Goal: Task Accomplishment & Management: Use online tool/utility

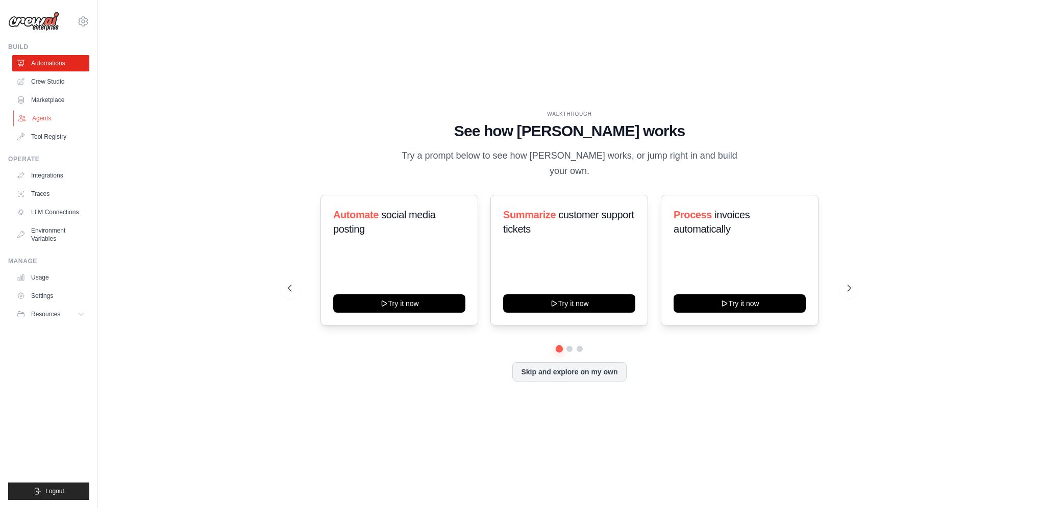
click at [45, 118] on link "Agents" at bounding box center [51, 118] width 77 height 16
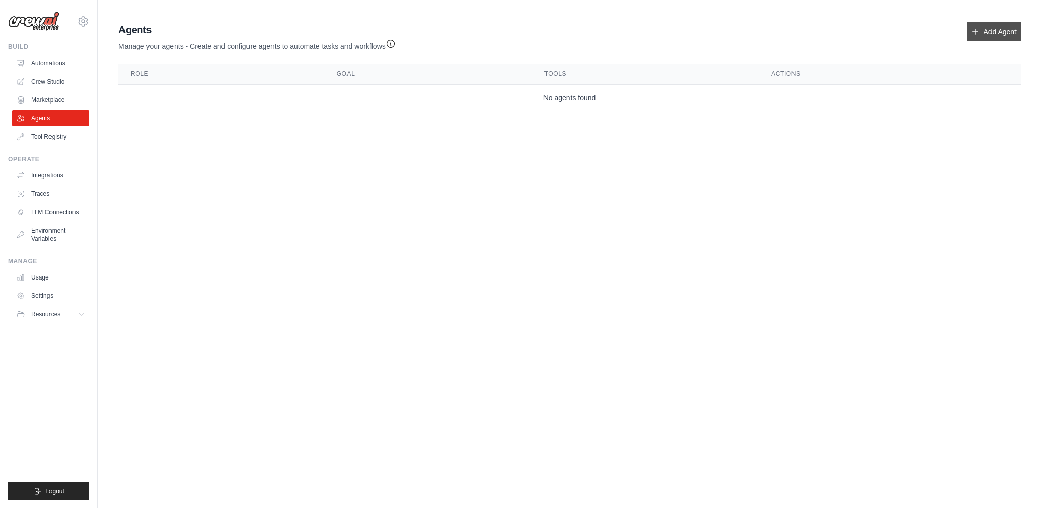
click at [988, 35] on link "Add Agent" at bounding box center [994, 31] width 54 height 18
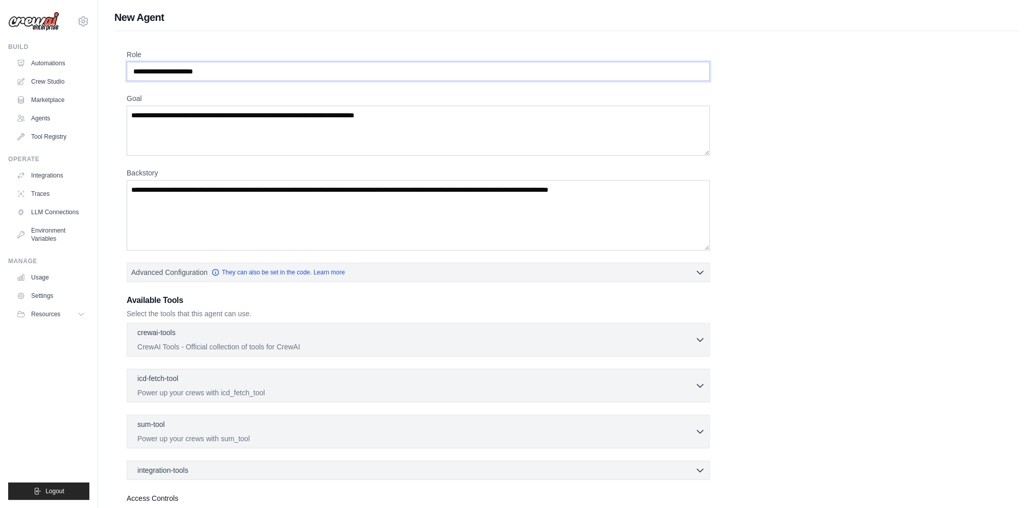
click at [531, 76] on input "Role" at bounding box center [418, 71] width 583 height 19
click at [883, 181] on div "Role Goal Backstory Advanced Configuration They can also be set in the code. Le…" at bounding box center [566, 299] width 879 height 498
click at [47, 85] on link "Crew Studio" at bounding box center [51, 82] width 77 height 16
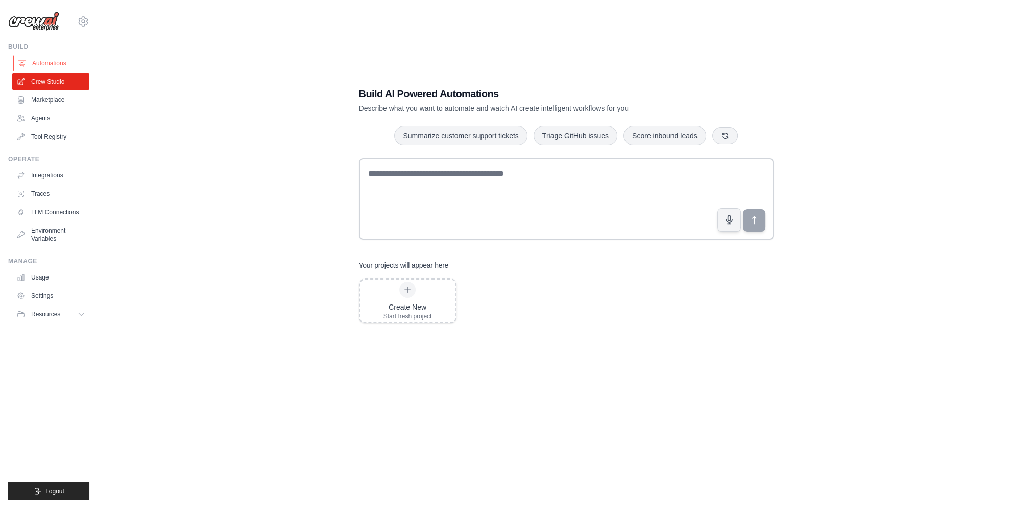
click at [51, 65] on link "Automations" at bounding box center [51, 63] width 77 height 16
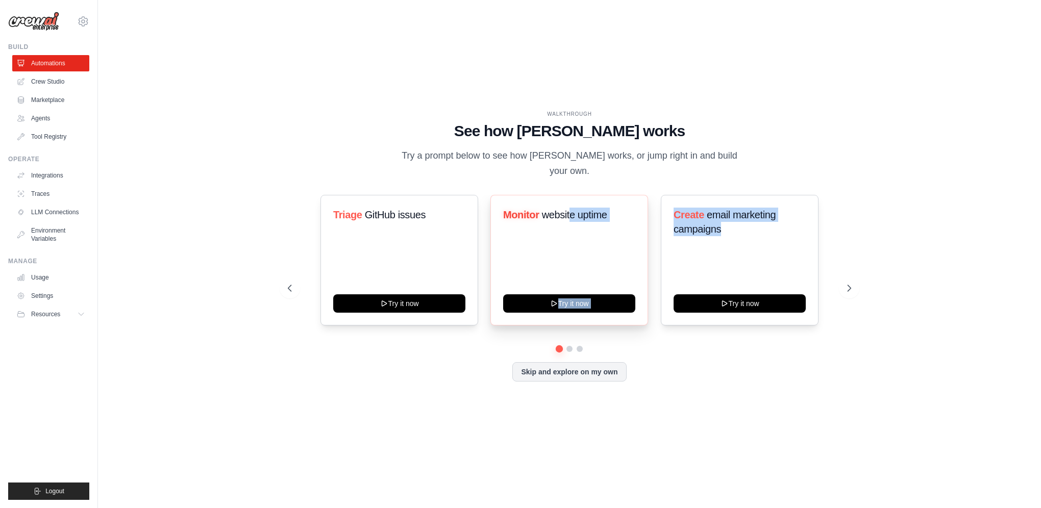
drag, startPoint x: 739, startPoint y: 241, endPoint x: 569, endPoint y: 238, distance: 170.0
click at [569, 238] on div "Triage GitHub issues Try it now Monitor website uptime Try it now Create email …" at bounding box center [570, 260] width 564 height 131
click at [852, 285] on icon at bounding box center [850, 288] width 3 height 6
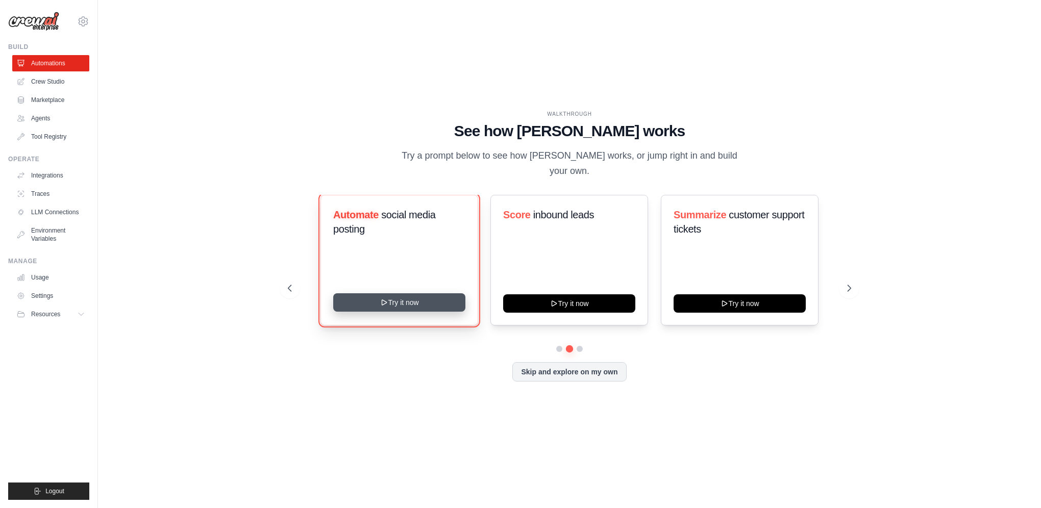
click at [413, 298] on button "Try it now" at bounding box center [399, 303] width 132 height 18
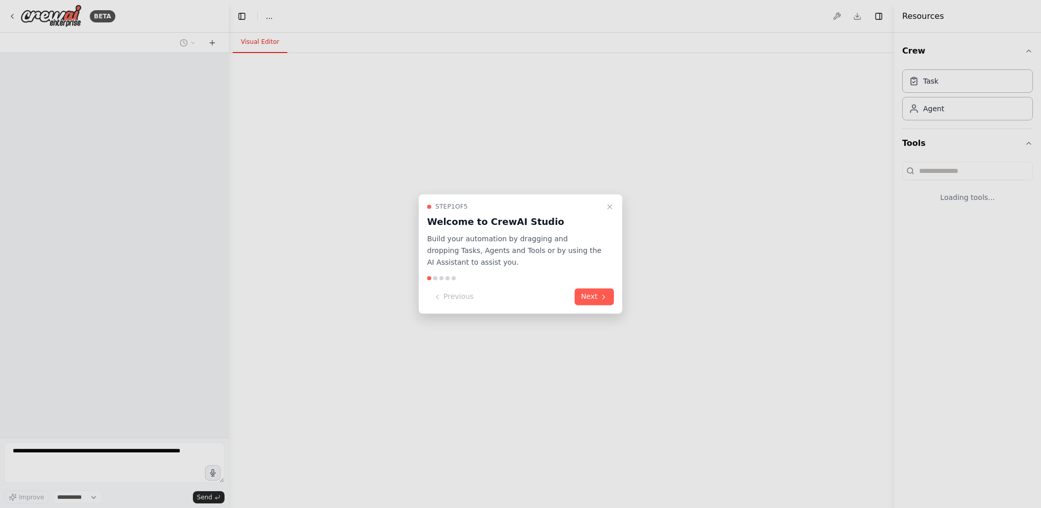
select select "****"
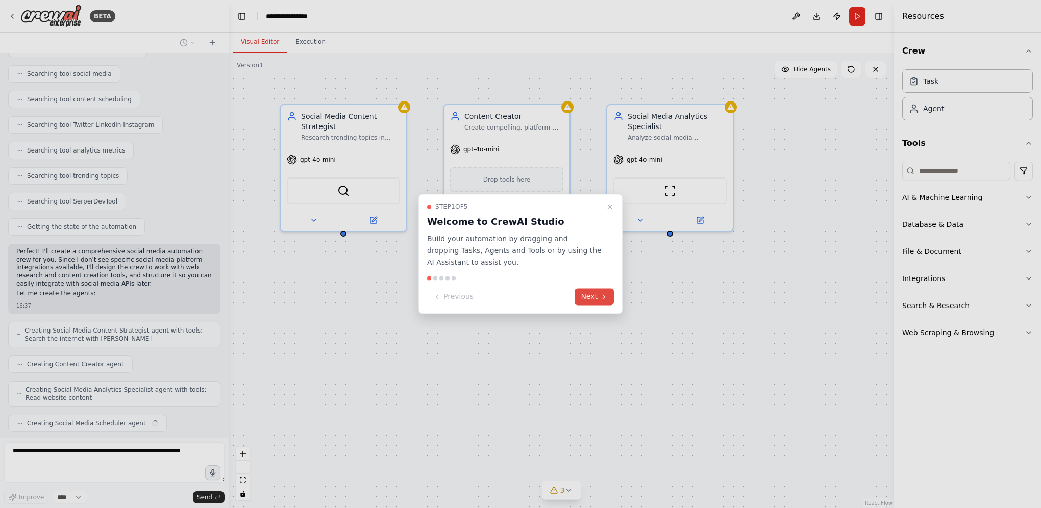
scroll to position [177, 0]
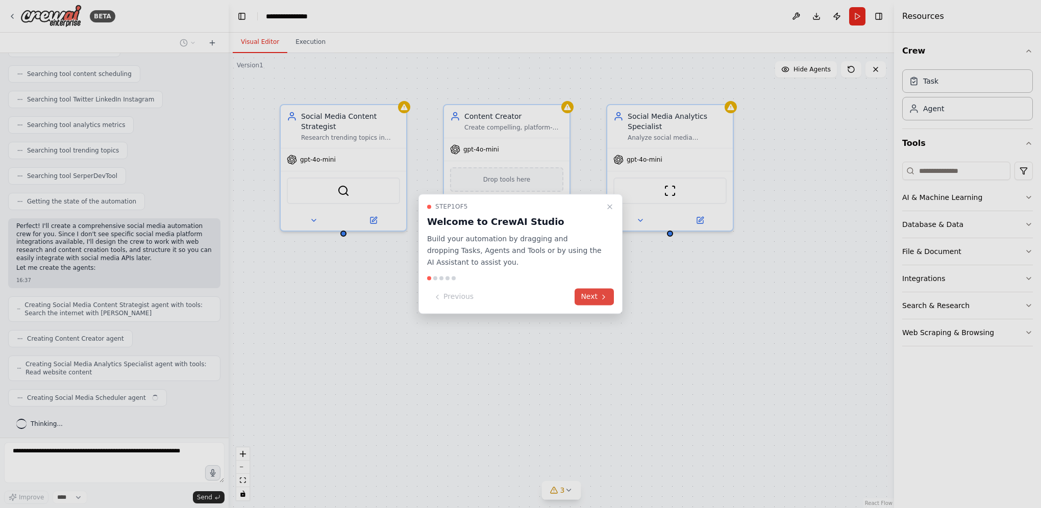
click at [601, 302] on button "Next" at bounding box center [594, 297] width 39 height 17
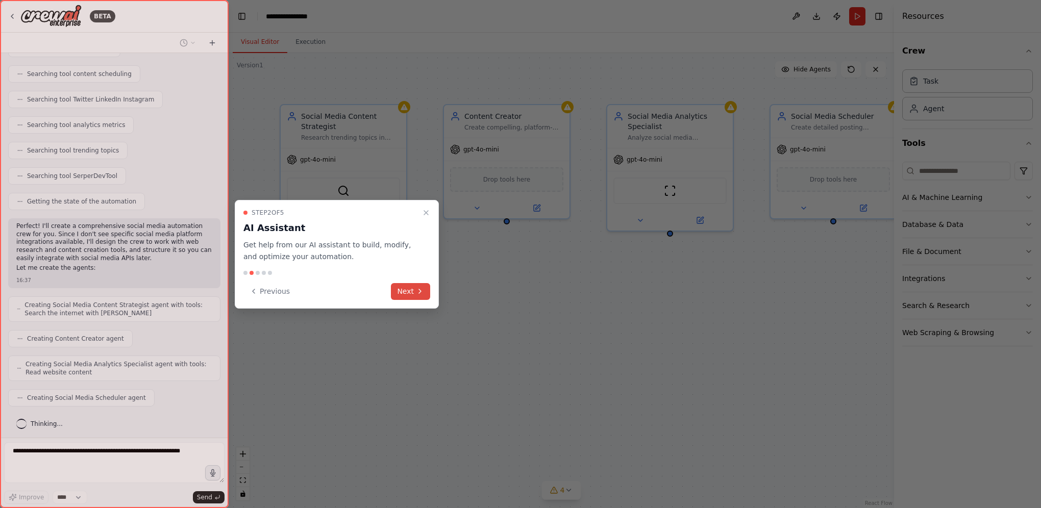
click at [412, 294] on button "Next" at bounding box center [410, 291] width 39 height 17
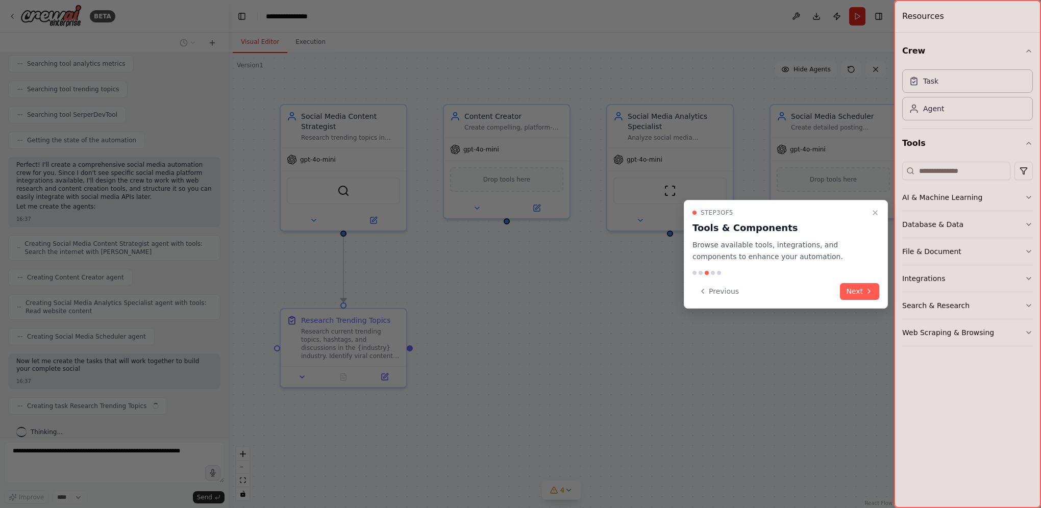
scroll to position [247, 0]
click at [866, 295] on icon at bounding box center [869, 291] width 8 height 8
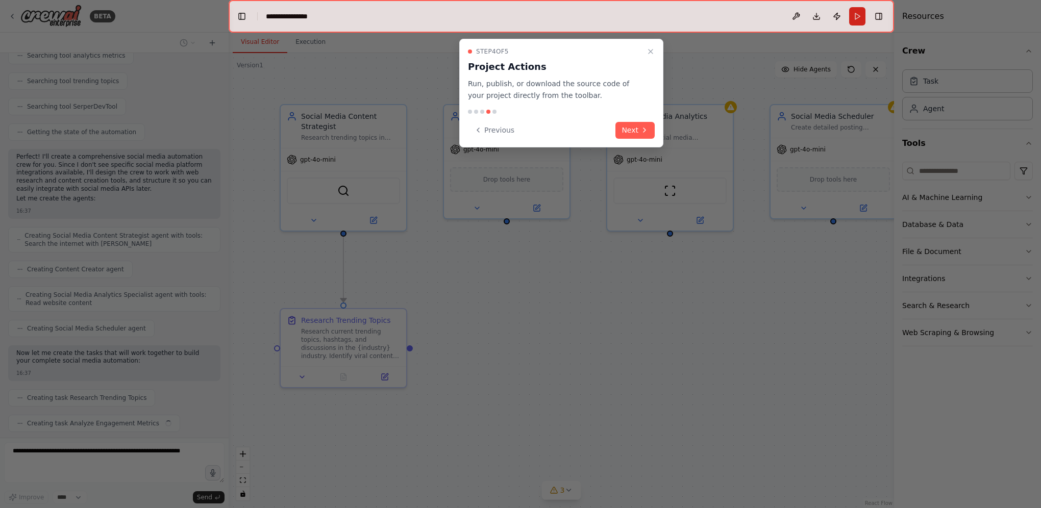
scroll to position [272, 0]
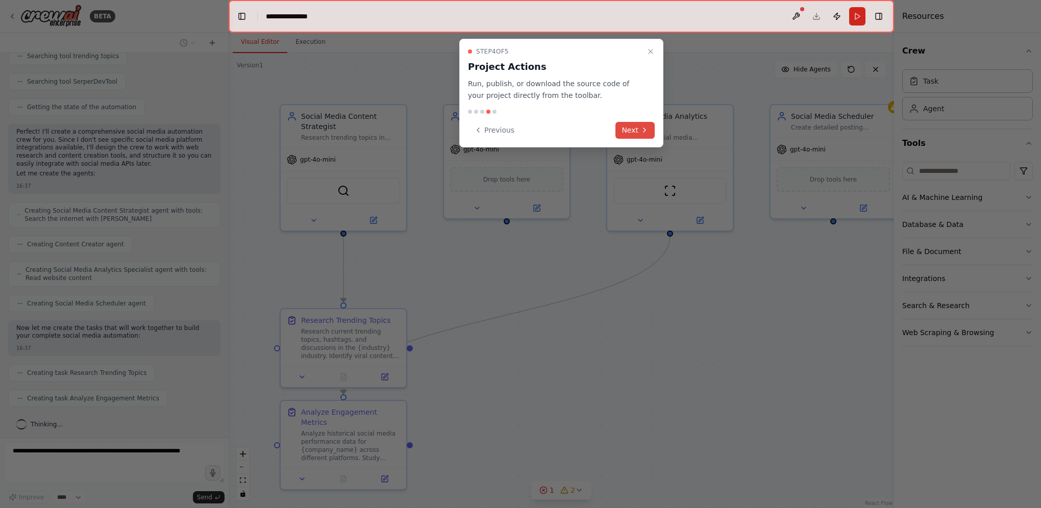
click at [641, 129] on icon at bounding box center [645, 130] width 8 height 8
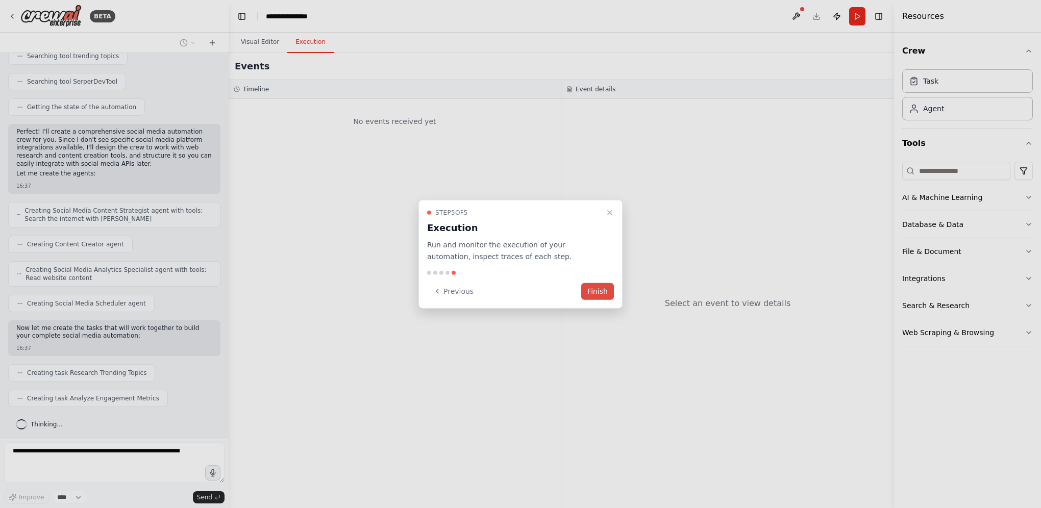
click at [602, 294] on button "Finish" at bounding box center [597, 291] width 33 height 17
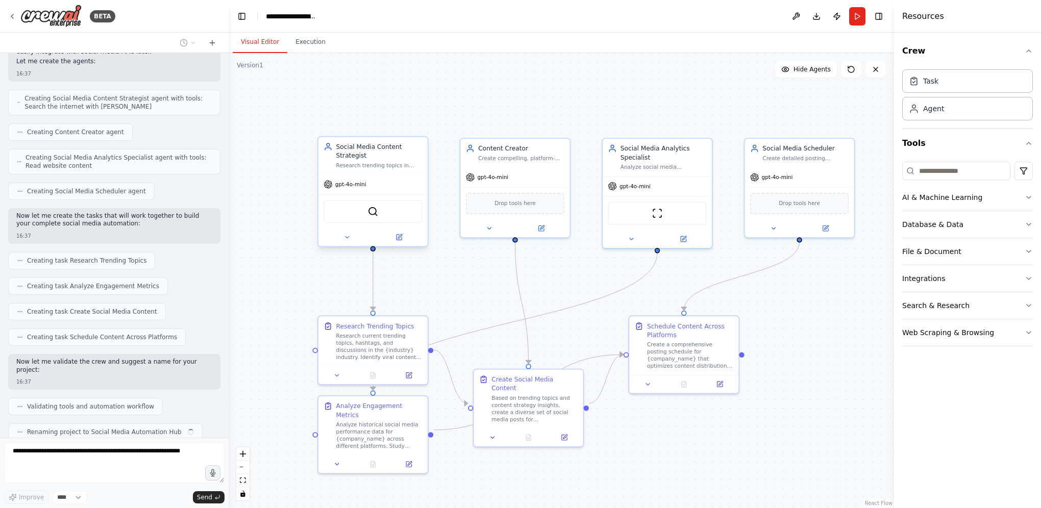
scroll to position [409, 0]
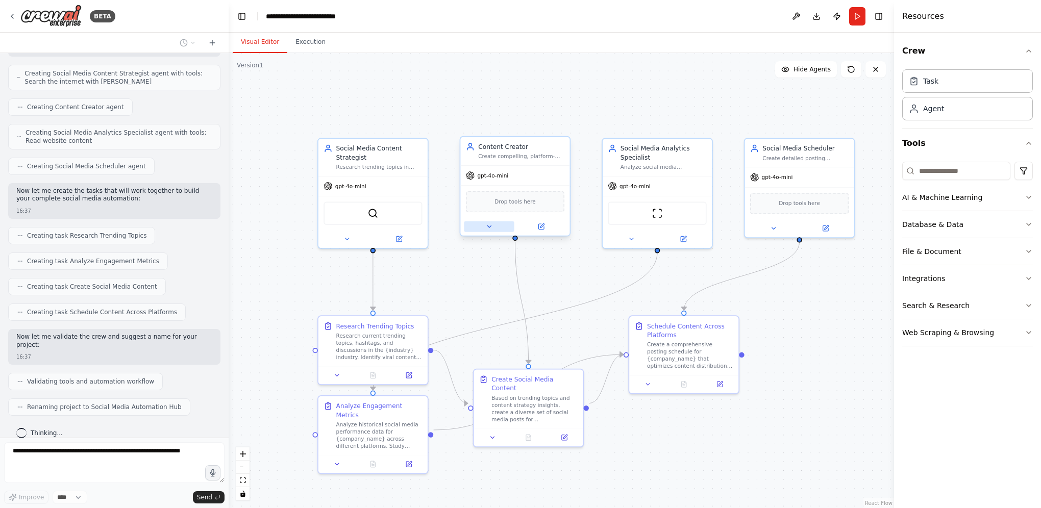
click at [481, 224] on button at bounding box center [489, 227] width 50 height 11
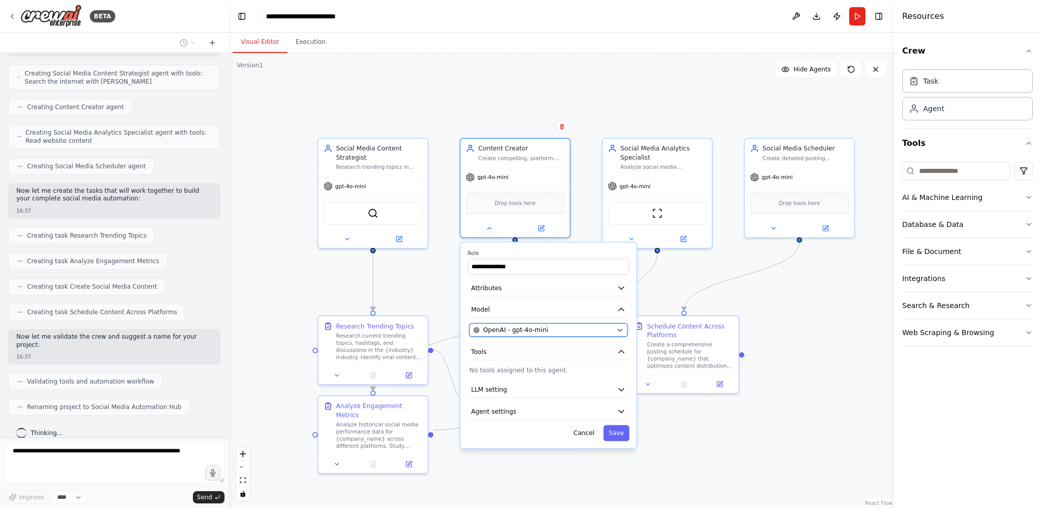
click at [621, 331] on icon "button" at bounding box center [620, 330] width 7 height 7
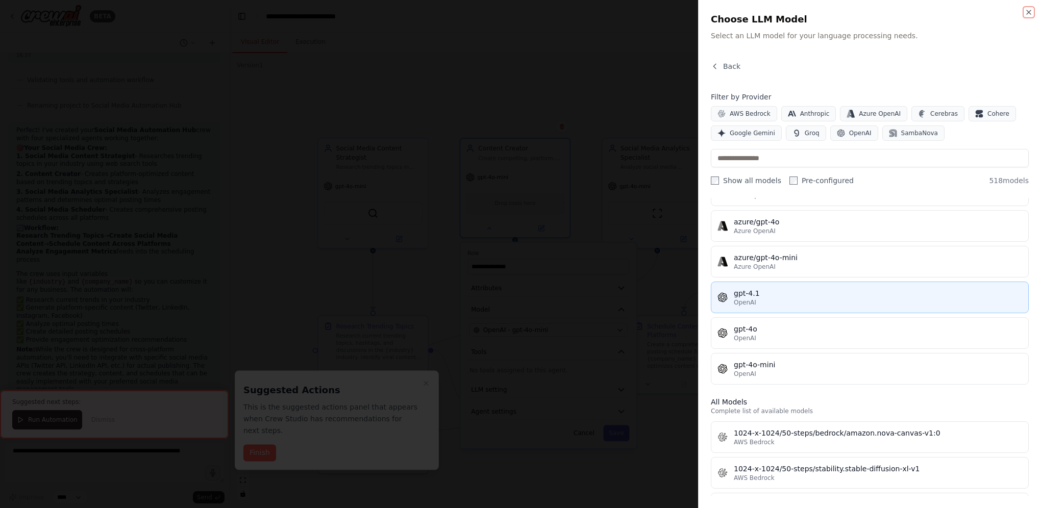
scroll to position [0, 0]
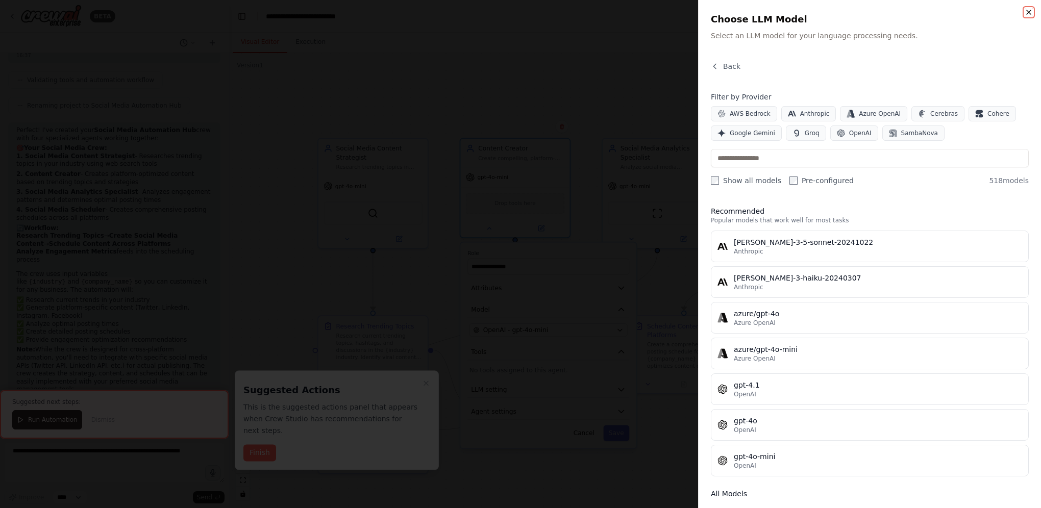
click at [1030, 13] on icon "button" at bounding box center [1029, 12] width 4 height 4
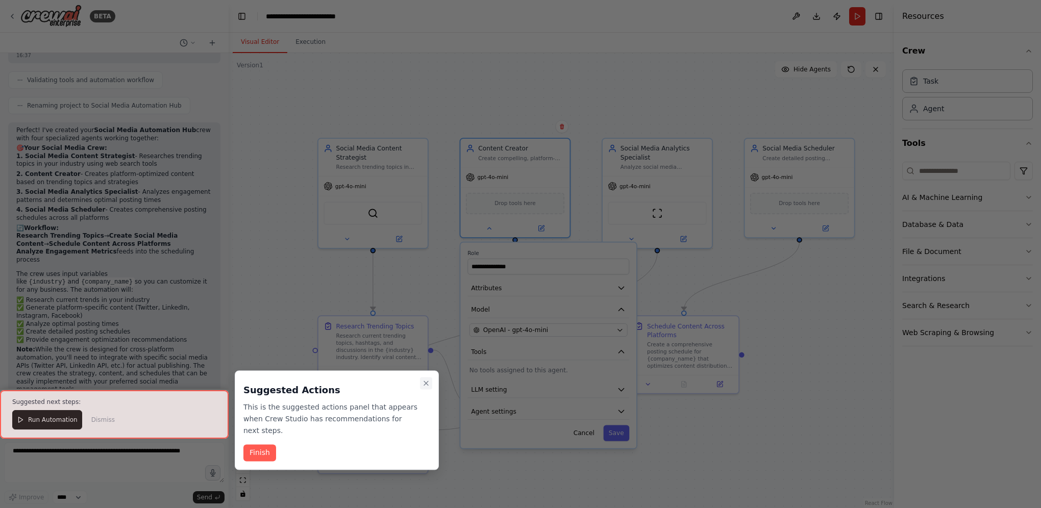
click at [425, 386] on icon "Close walkthrough" at bounding box center [426, 383] width 8 height 8
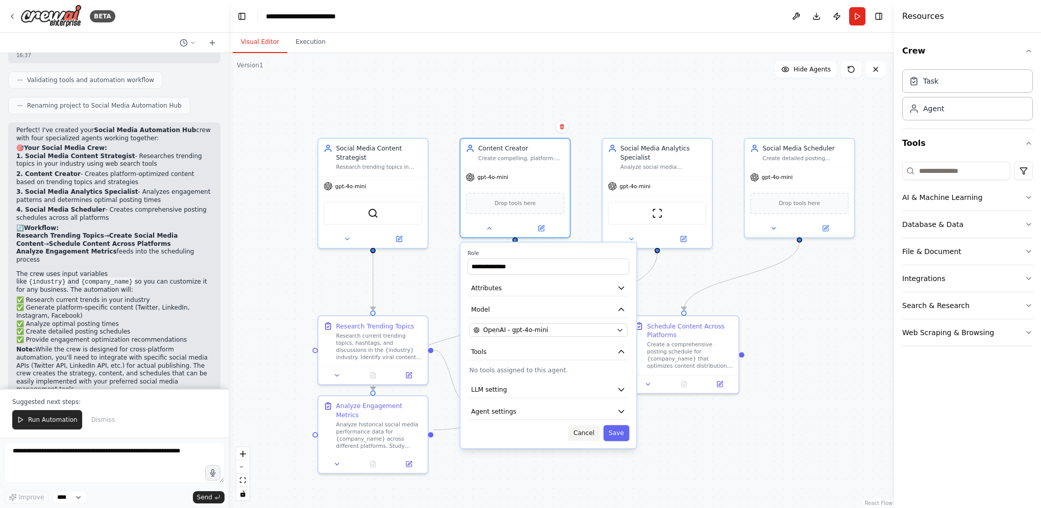
click at [583, 436] on button "Cancel" at bounding box center [584, 433] width 32 height 16
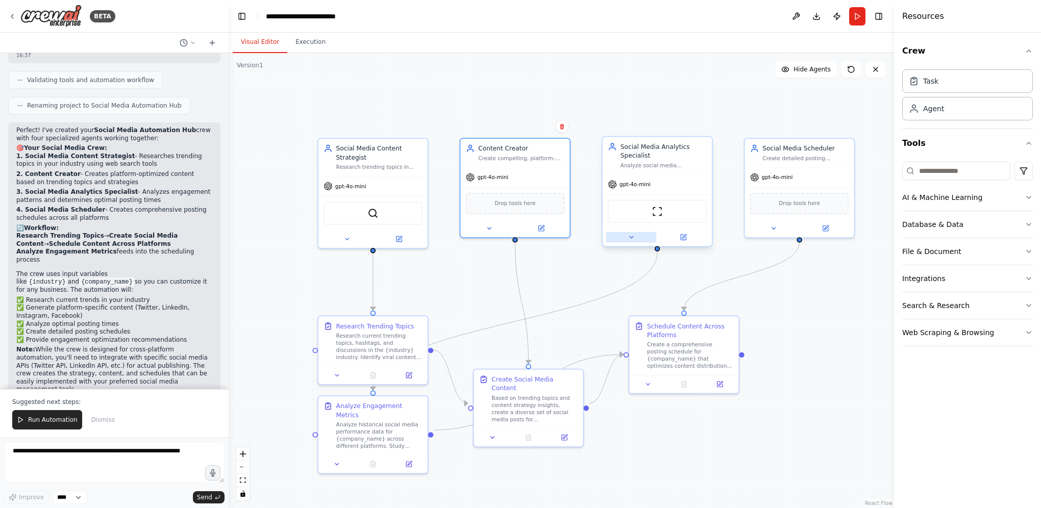
click at [631, 239] on icon at bounding box center [631, 237] width 7 height 7
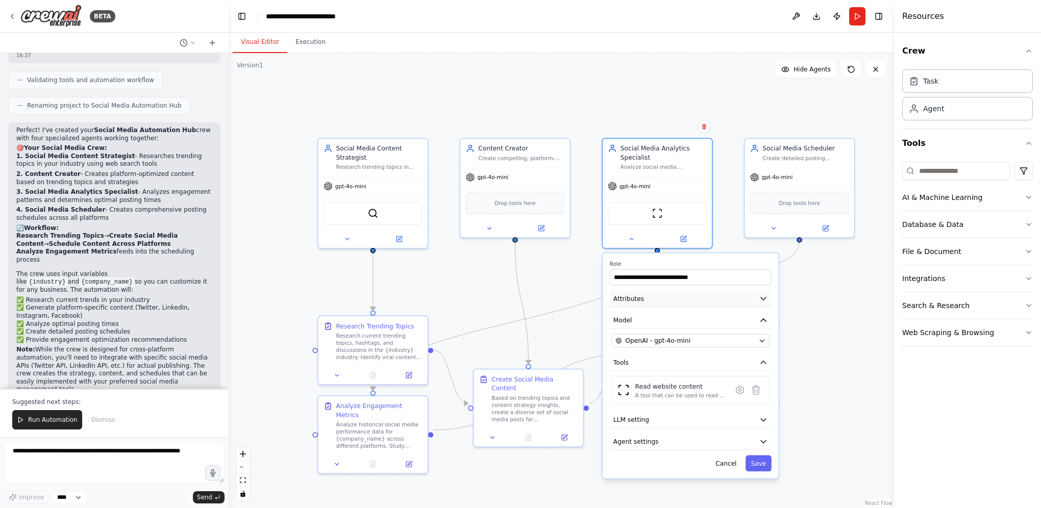
click at [753, 305] on button "Attributes" at bounding box center [691, 299] width 162 height 16
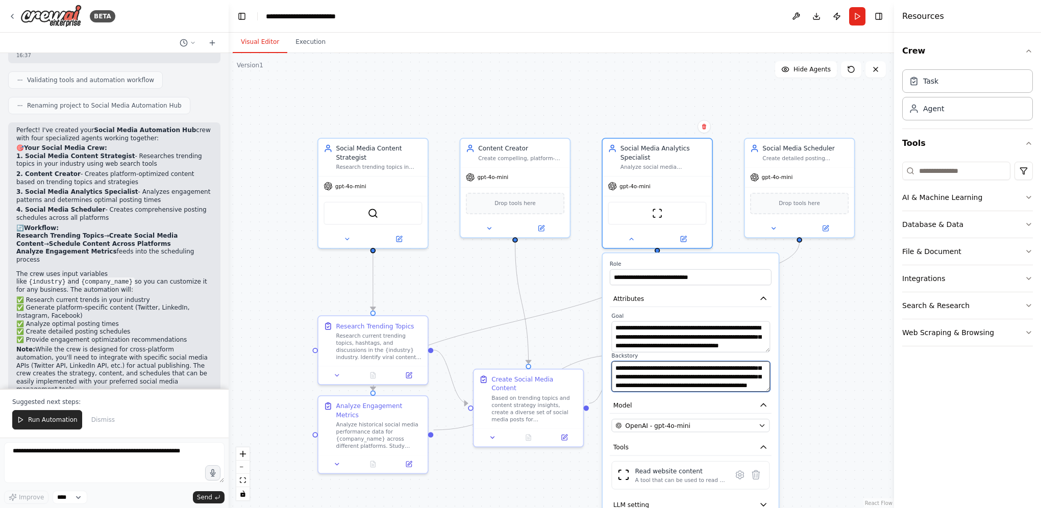
scroll to position [51, 0]
click at [835, 324] on div ".deletable-edge-delete-btn { width: 20px; height: 20px; border: 0px solid #ffff…" at bounding box center [562, 280] width 666 height 455
click at [629, 239] on icon at bounding box center [631, 238] width 7 height 7
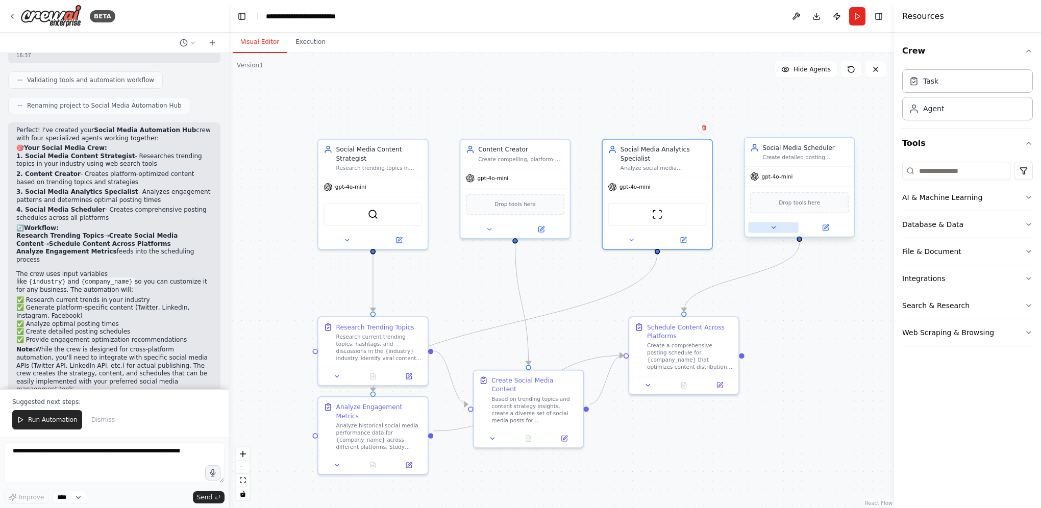
click at [775, 228] on icon at bounding box center [773, 227] width 7 height 7
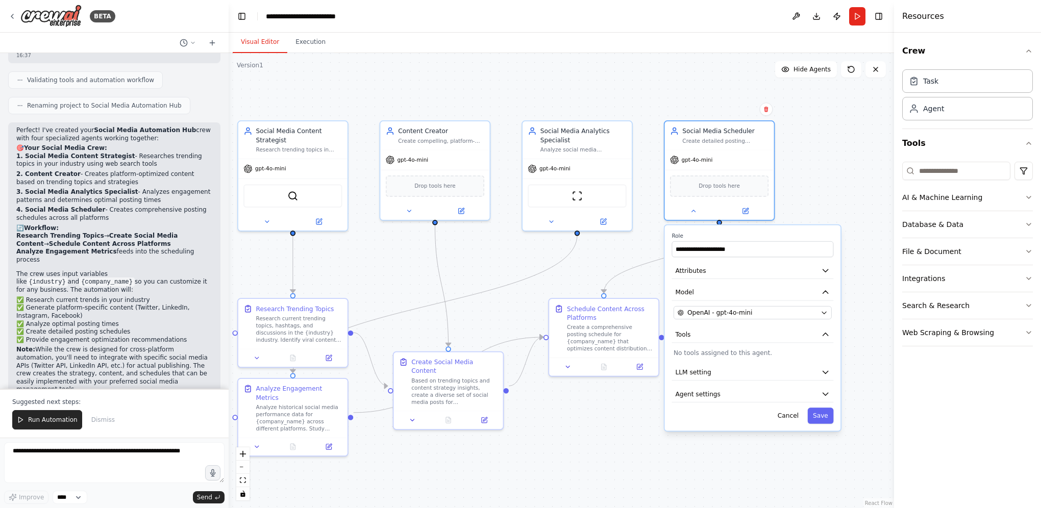
drag, startPoint x: 798, startPoint y: 484, endPoint x: 719, endPoint y: 466, distance: 81.7
click at [719, 466] on div ".deletable-edge-delete-btn { width: 20px; height: 20px; border: 0px solid #ffff…" at bounding box center [562, 280] width 666 height 455
click at [824, 272] on icon "button" at bounding box center [825, 270] width 9 height 9
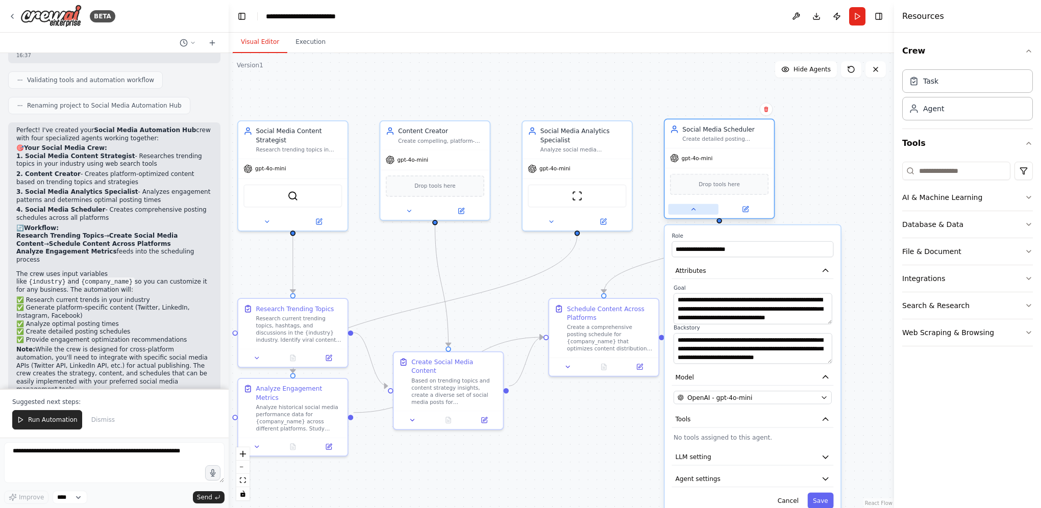
click at [700, 209] on button at bounding box center [693, 209] width 50 height 11
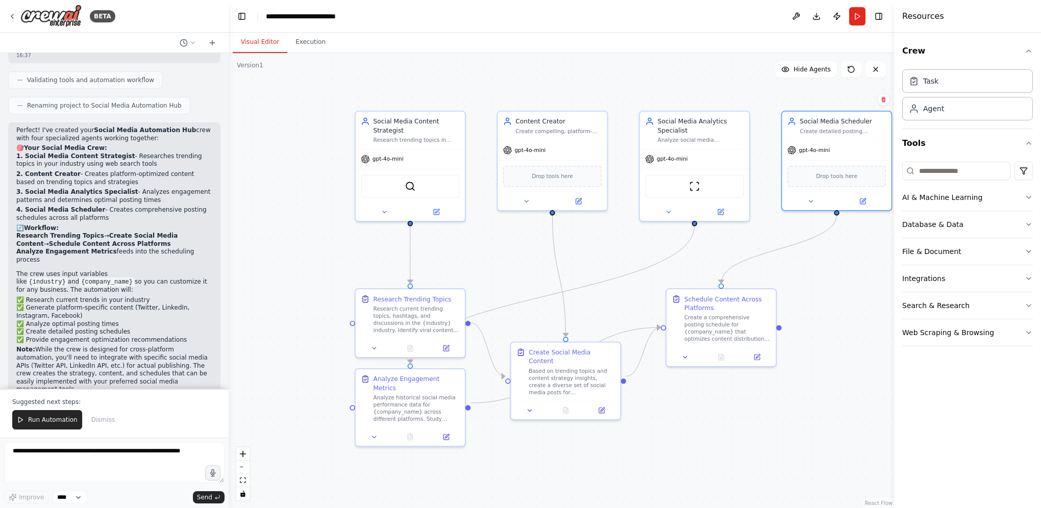
drag, startPoint x: 726, startPoint y: 336, endPoint x: 843, endPoint y: 326, distance: 117.8
click at [843, 326] on div ".deletable-edge-delete-btn { width: 20px; height: 20px; border: 0px solid #ffff…" at bounding box center [562, 280] width 666 height 455
click at [367, 347] on button at bounding box center [374, 347] width 31 height 11
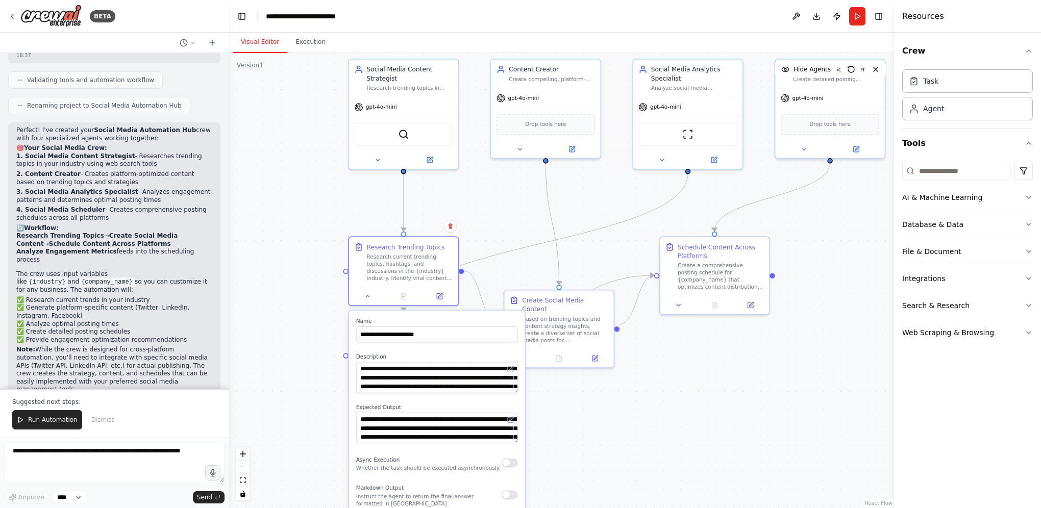
drag, startPoint x: 613, startPoint y: 460, endPoint x: 606, endPoint y: 408, distance: 52.5
click at [606, 408] on div ".deletable-edge-delete-btn { width: 20px; height: 20px; border: 0px solid #ffff…" at bounding box center [562, 280] width 666 height 455
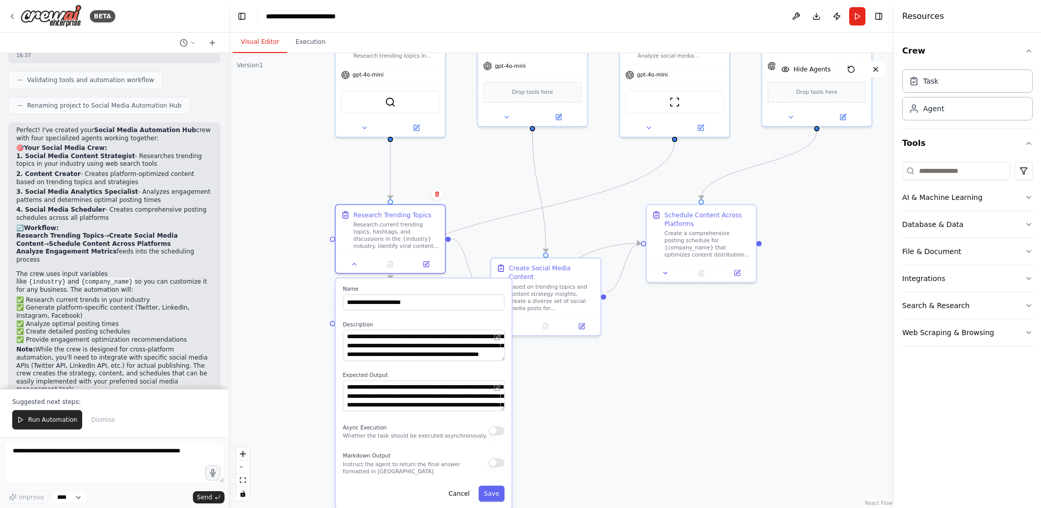
drag, startPoint x: 596, startPoint y: 450, endPoint x: 583, endPoint y: 418, distance: 34.8
click at [583, 418] on div ".deletable-edge-delete-btn { width: 20px; height: 20px; border: 0px solid #ffff…" at bounding box center [562, 280] width 666 height 455
click at [348, 263] on button at bounding box center [354, 262] width 31 height 11
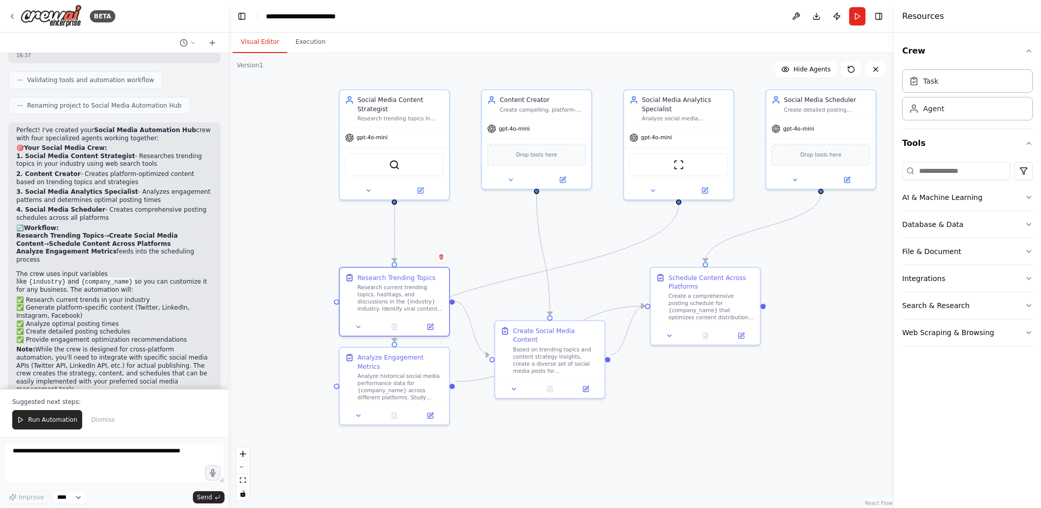
drag, startPoint x: 639, startPoint y: 407, endPoint x: 643, endPoint y: 472, distance: 65.0
click at [643, 472] on div ".deletable-edge-delete-btn { width: 20px; height: 20px; border: 0px solid #ffff…" at bounding box center [562, 280] width 666 height 455
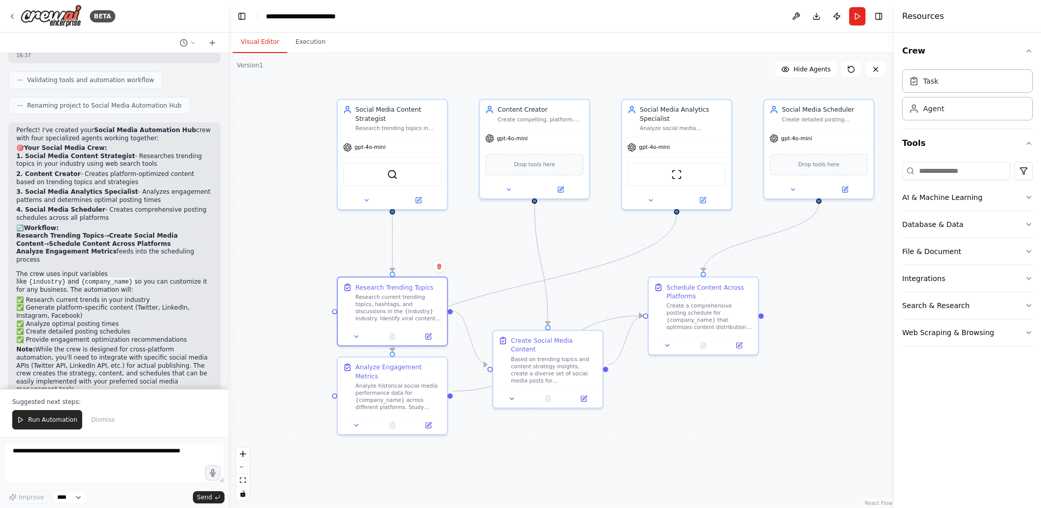
drag, startPoint x: 743, startPoint y: 408, endPoint x: 741, endPoint y: 418, distance: 9.4
click at [741, 418] on div ".deletable-edge-delete-btn { width: 20px; height: 20px; border: 0px solid #ffff…" at bounding box center [562, 280] width 666 height 455
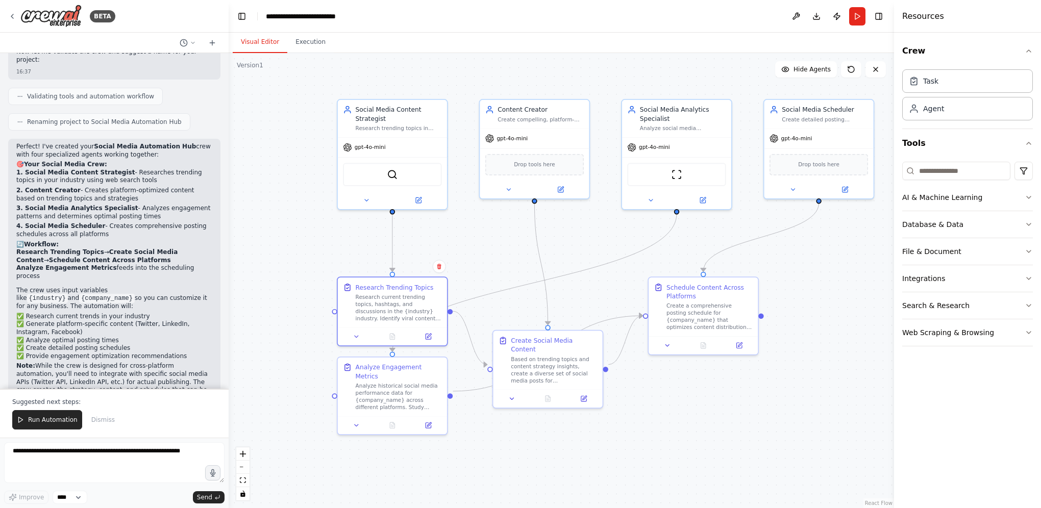
scroll to position [711, 0]
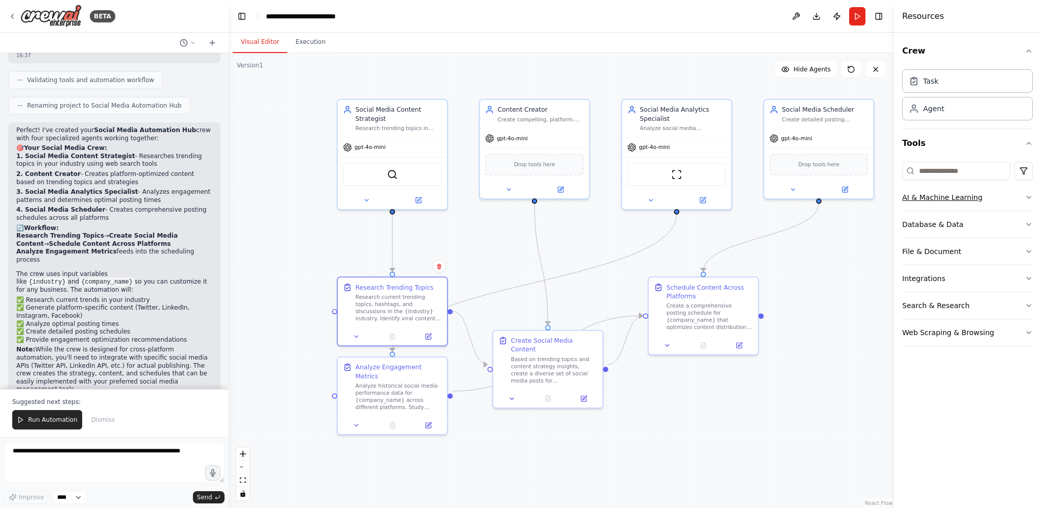
click at [1028, 198] on icon "button" at bounding box center [1029, 197] width 8 height 8
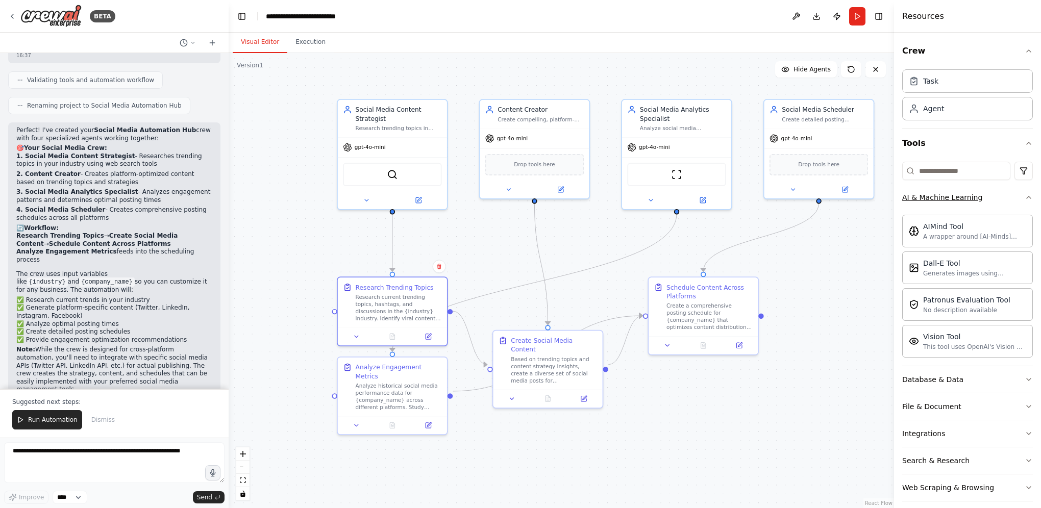
click at [1028, 198] on div "Crew Task Agent Tools AI & Machine Learning AIMind Tool A wrapper around [AI-Mi…" at bounding box center [967, 271] width 147 height 476
click at [1027, 197] on icon "button" at bounding box center [1029, 198] width 4 height 2
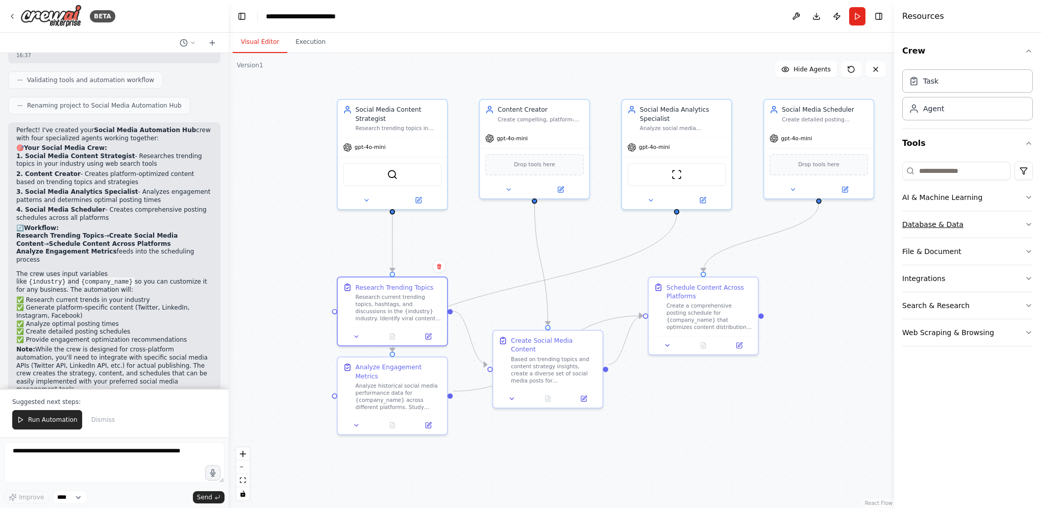
click at [1026, 224] on icon "button" at bounding box center [1029, 225] width 8 height 8
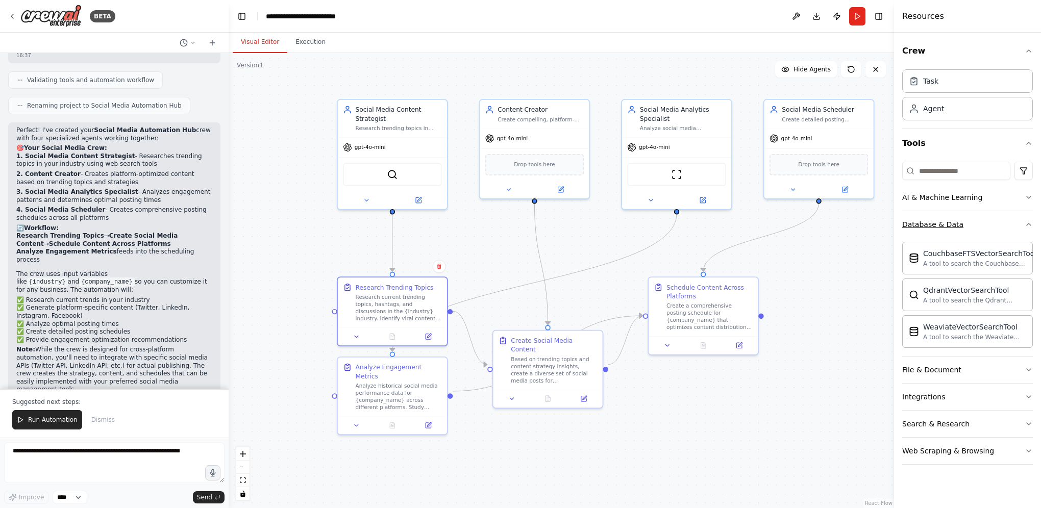
click at [1026, 224] on icon "button" at bounding box center [1029, 225] width 8 height 8
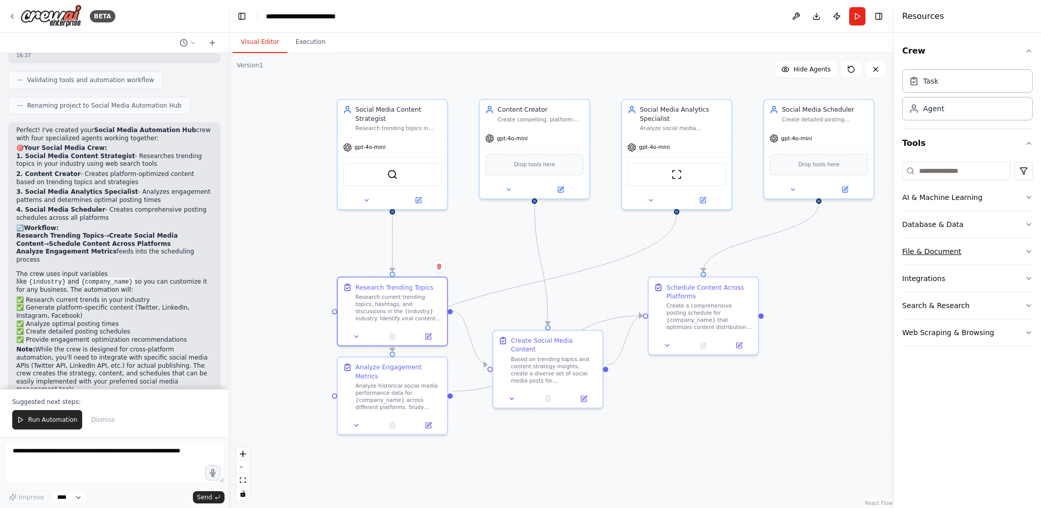
click at [1027, 249] on icon "button" at bounding box center [1029, 252] width 8 height 8
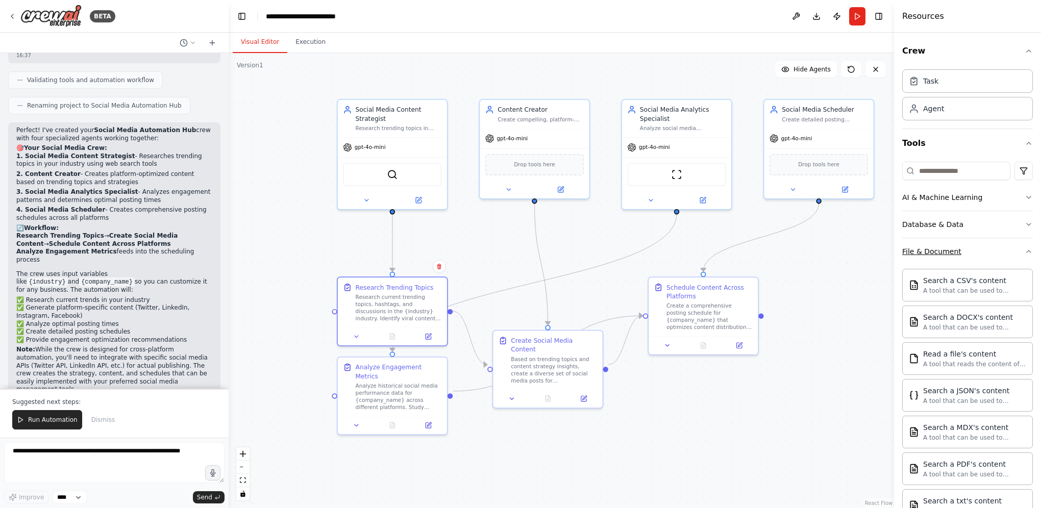
click at [1027, 249] on div "Crew Task Agent Tools AI & Machine Learning Database & Data File & Document Sea…" at bounding box center [967, 271] width 147 height 476
click at [1027, 251] on icon "button" at bounding box center [1029, 252] width 4 height 2
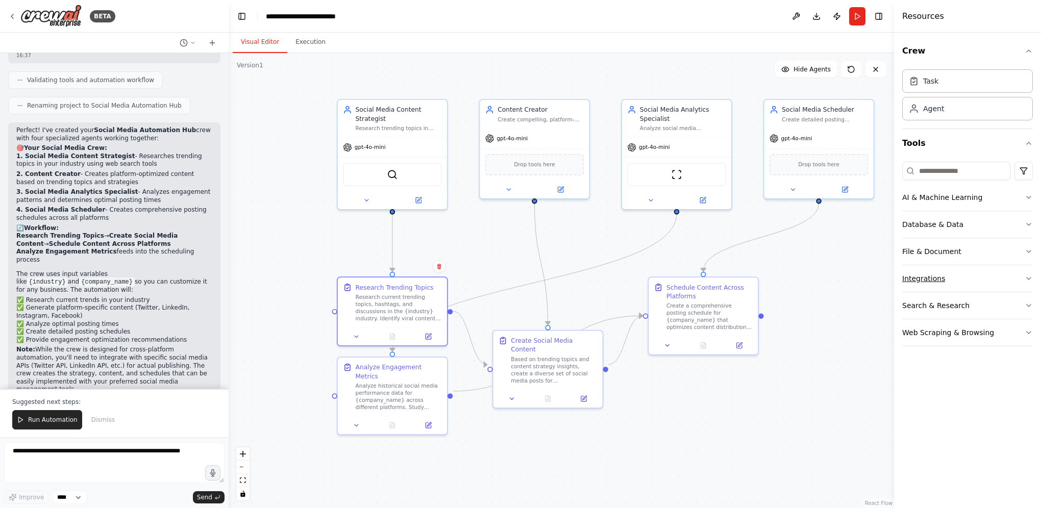
click at [1025, 278] on button "Integrations" at bounding box center [968, 278] width 131 height 27
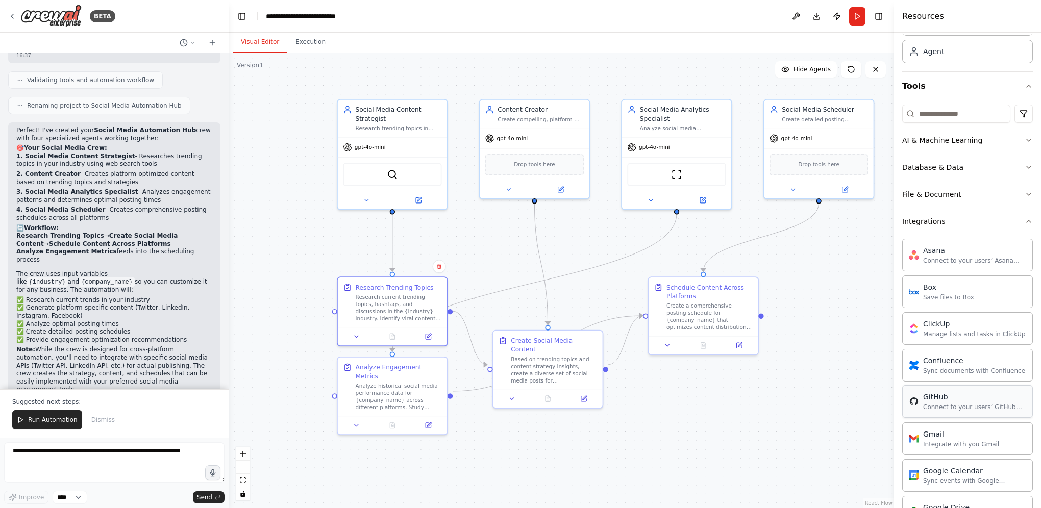
scroll to position [0, 0]
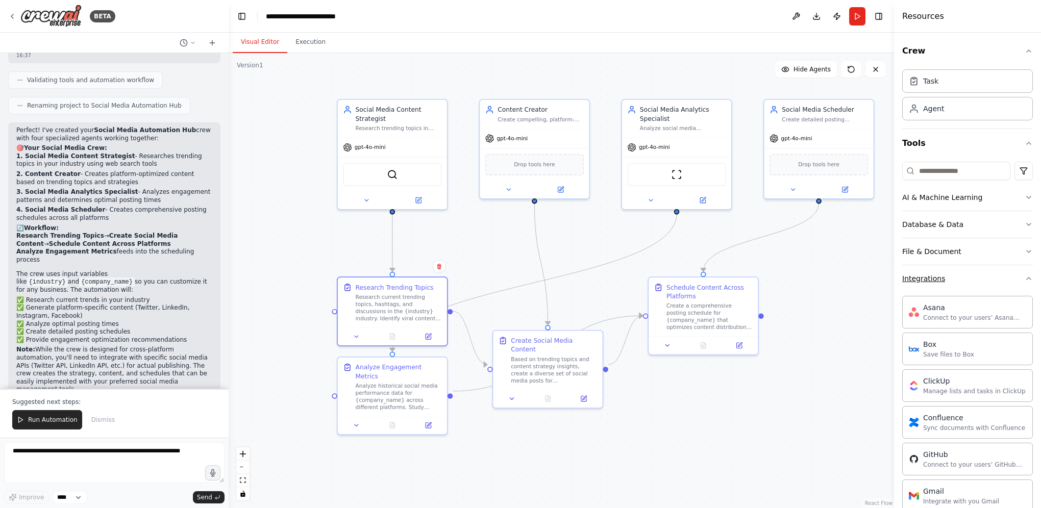
click at [1025, 278] on icon "button" at bounding box center [1029, 279] width 8 height 8
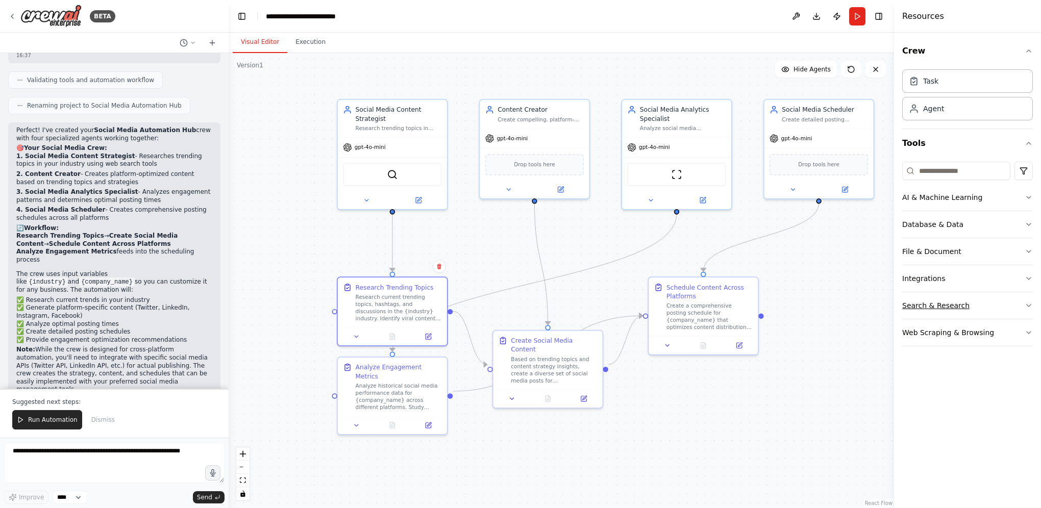
click at [1023, 304] on button "Search & Research" at bounding box center [968, 306] width 131 height 27
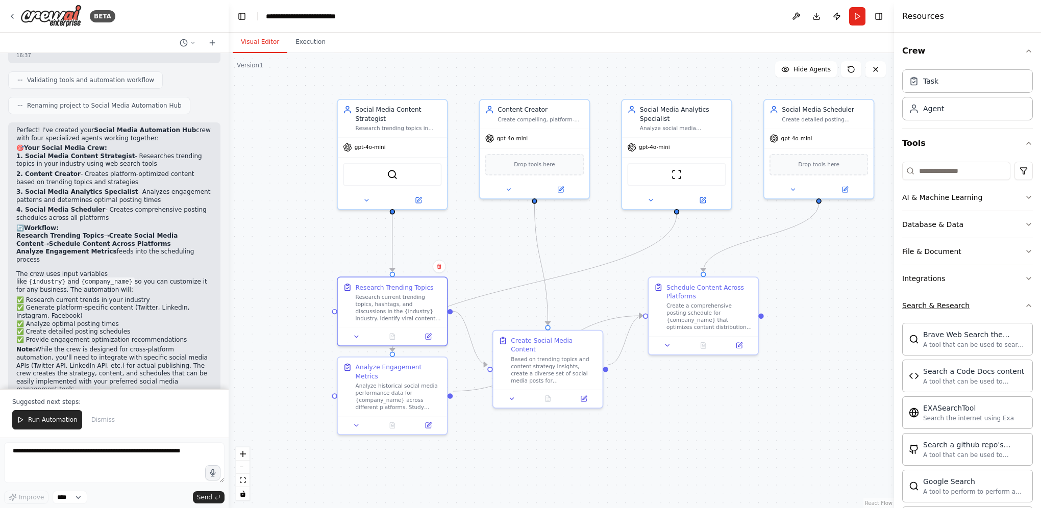
click at [1025, 306] on icon "button" at bounding box center [1029, 306] width 8 height 8
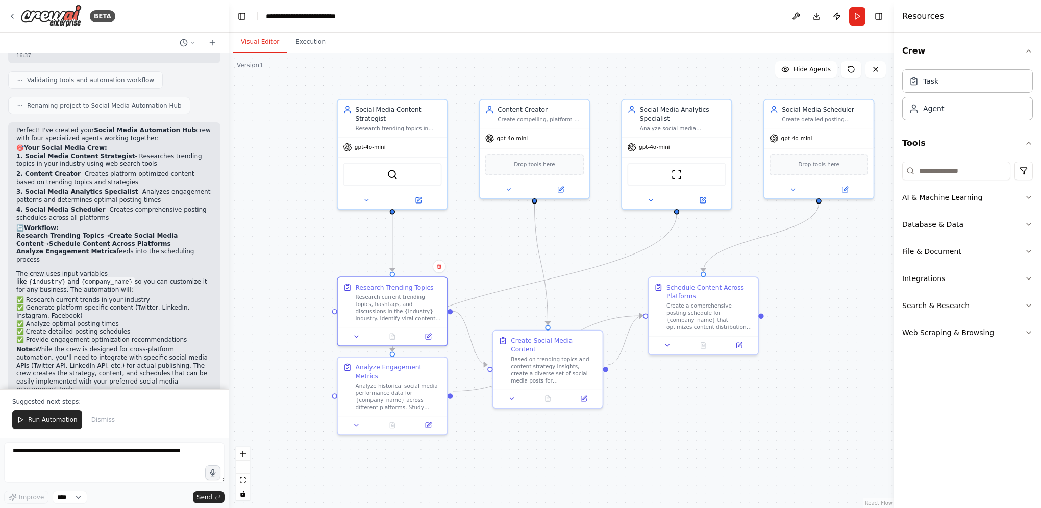
click at [1019, 331] on button "Web Scraping & Browsing" at bounding box center [968, 333] width 131 height 27
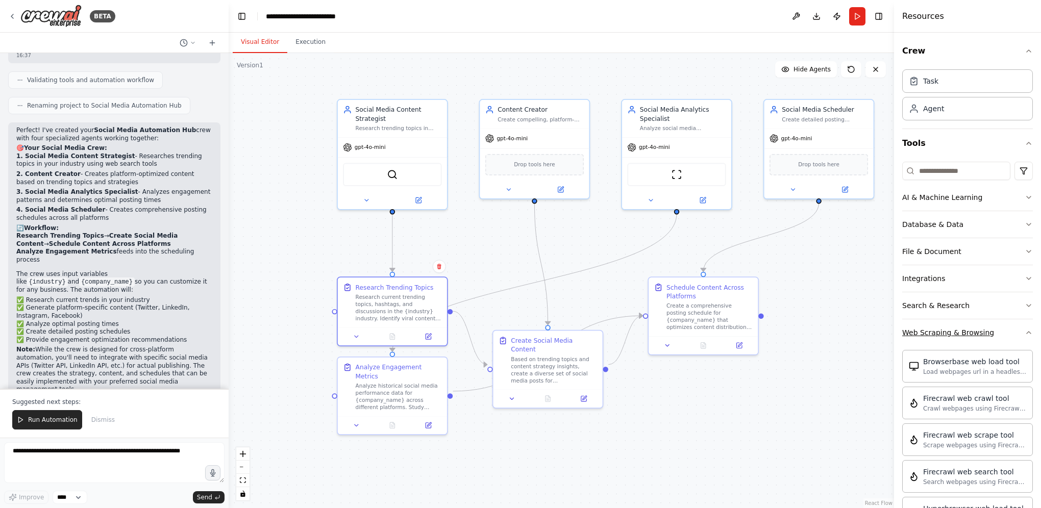
click at [1025, 331] on icon "button" at bounding box center [1029, 333] width 8 height 8
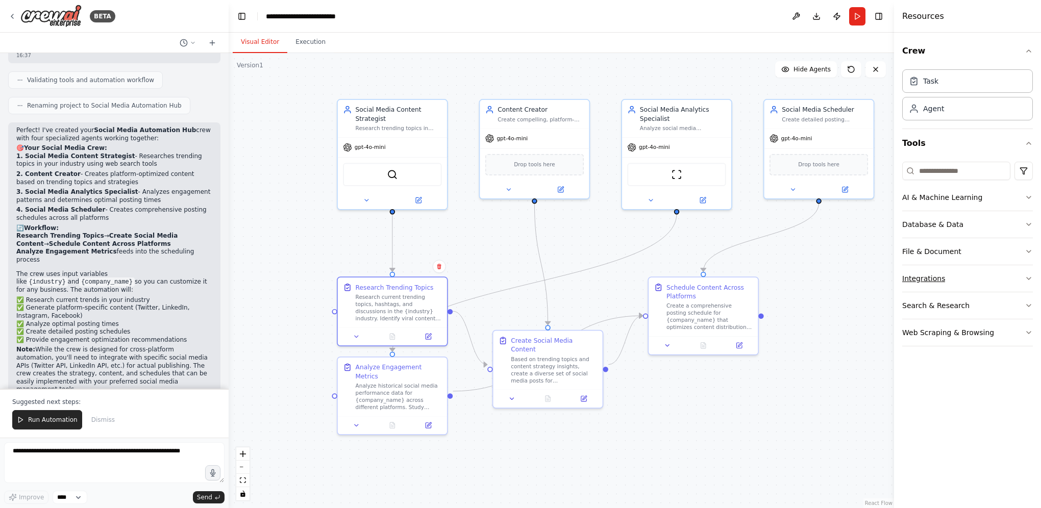
click at [947, 277] on button "Integrations" at bounding box center [968, 278] width 131 height 27
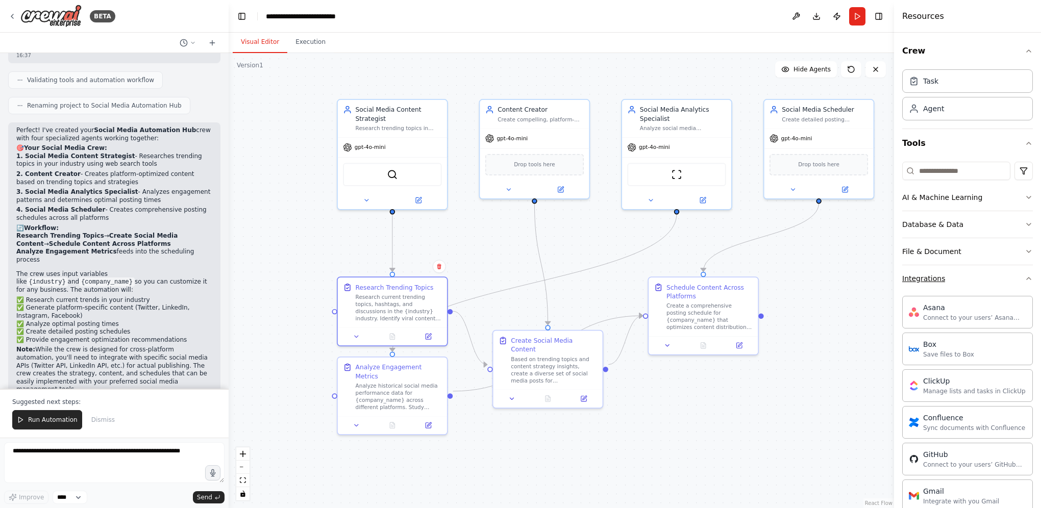
click at [1018, 283] on button "Integrations" at bounding box center [968, 278] width 131 height 27
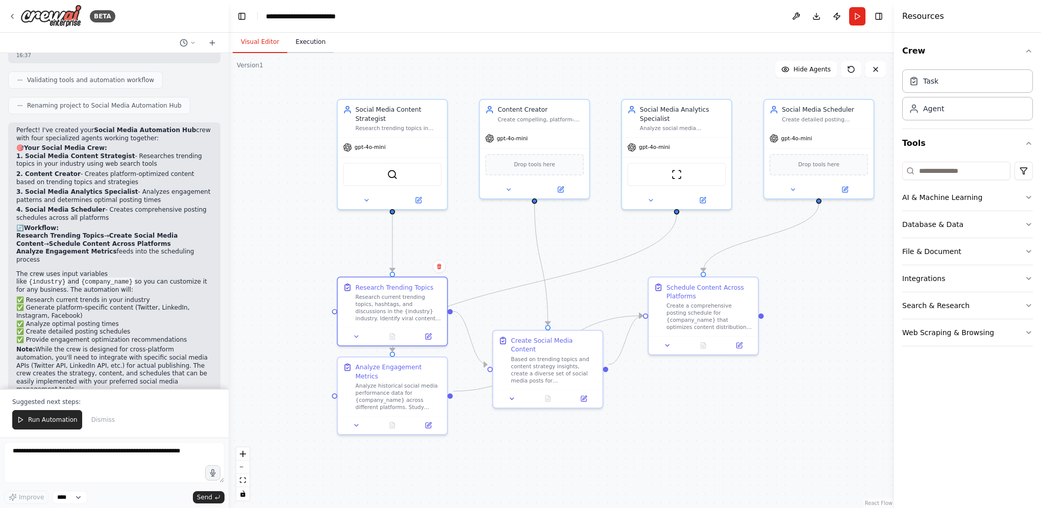
click at [307, 42] on button "Execution" at bounding box center [310, 42] width 46 height 21
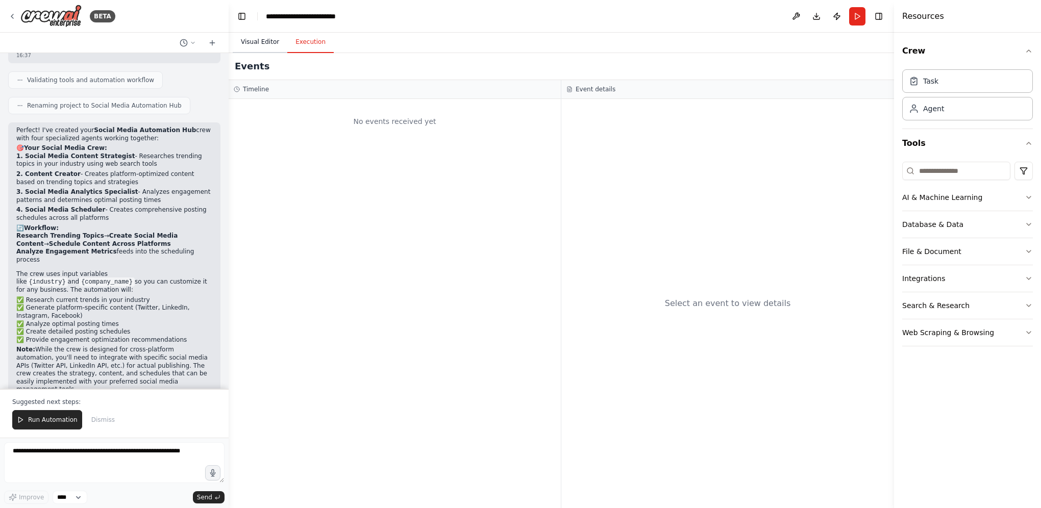
click at [263, 47] on button "Visual Editor" at bounding box center [260, 42] width 55 height 21
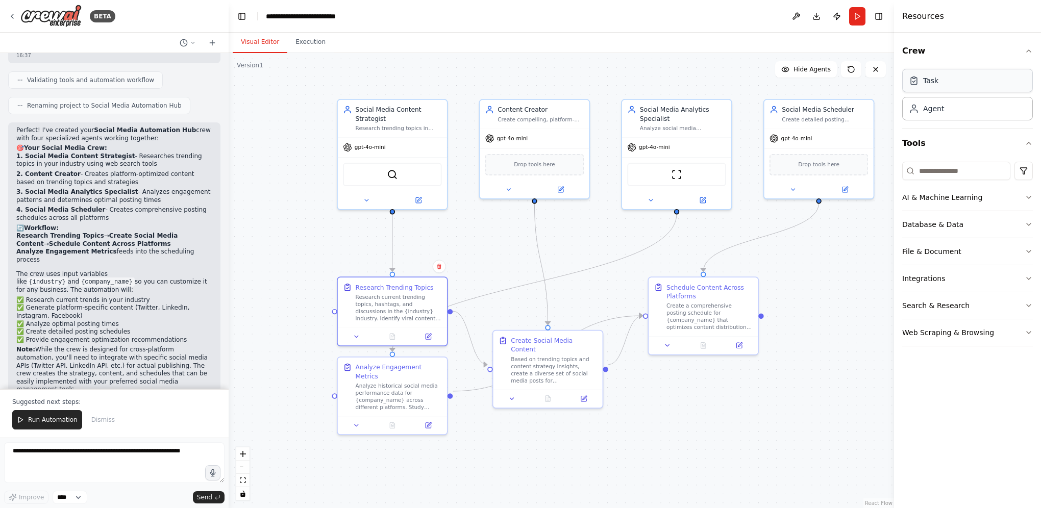
click at [940, 89] on div "Task" at bounding box center [968, 80] width 131 height 23
click at [936, 83] on div "Task" at bounding box center [930, 81] width 15 height 10
click at [946, 118] on div "Agent" at bounding box center [968, 107] width 131 height 23
click at [943, 112] on div "Agent" at bounding box center [968, 107] width 131 height 23
click at [464, 83] on div ".deletable-edge-delete-btn { width: 20px; height: 20px; border: 0px solid #ffff…" at bounding box center [562, 280] width 666 height 455
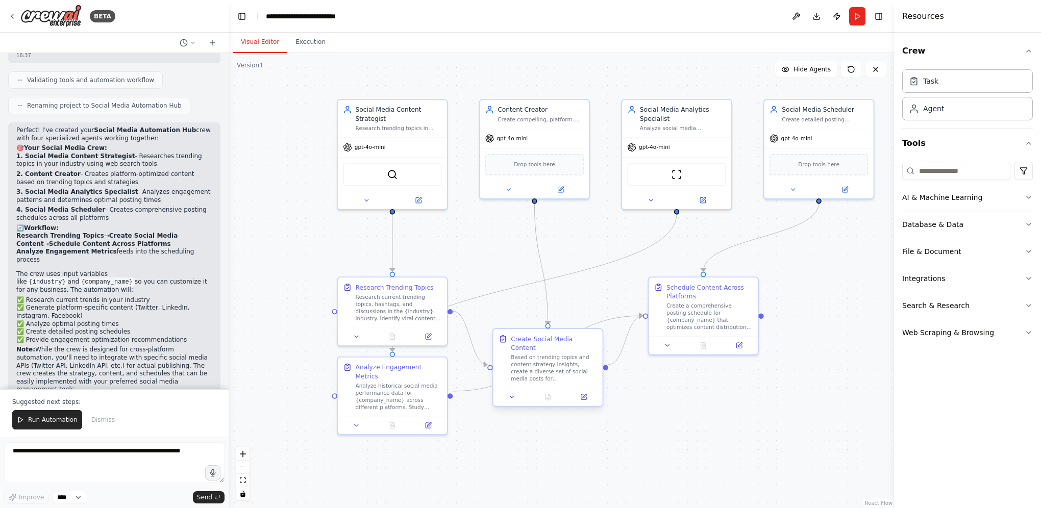
click at [578, 367] on div "Based on trending topics and content strategy insights, create a diverse set of…" at bounding box center [554, 368] width 86 height 29
click at [513, 394] on div at bounding box center [552, 397] width 109 height 18
click at [519, 394] on icon at bounding box center [516, 397] width 7 height 7
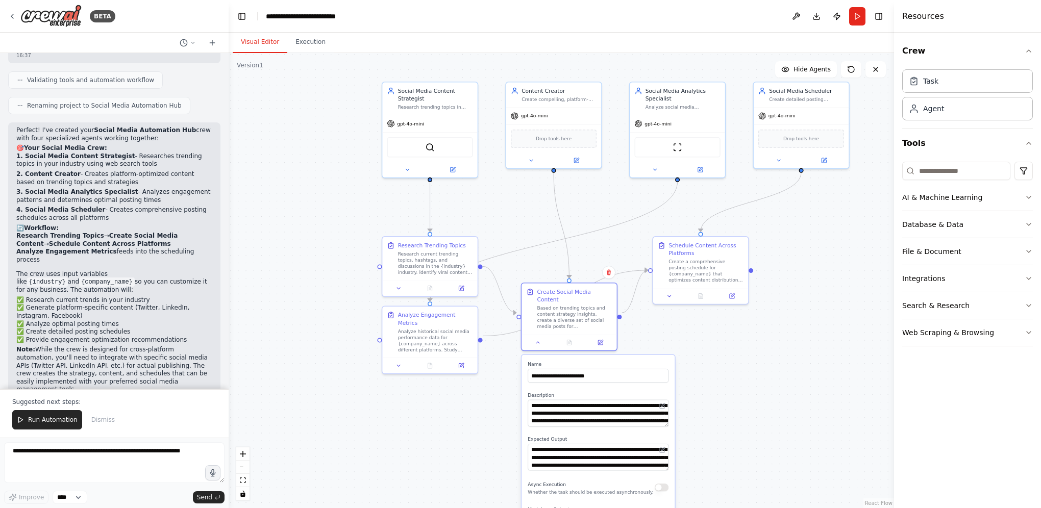
drag, startPoint x: 807, startPoint y: 408, endPoint x: 797, endPoint y: 339, distance: 69.6
click at [797, 339] on div ".deletable-edge-delete-btn { width: 20px; height: 20px; border: 0px solid #ffff…" at bounding box center [562, 280] width 666 height 455
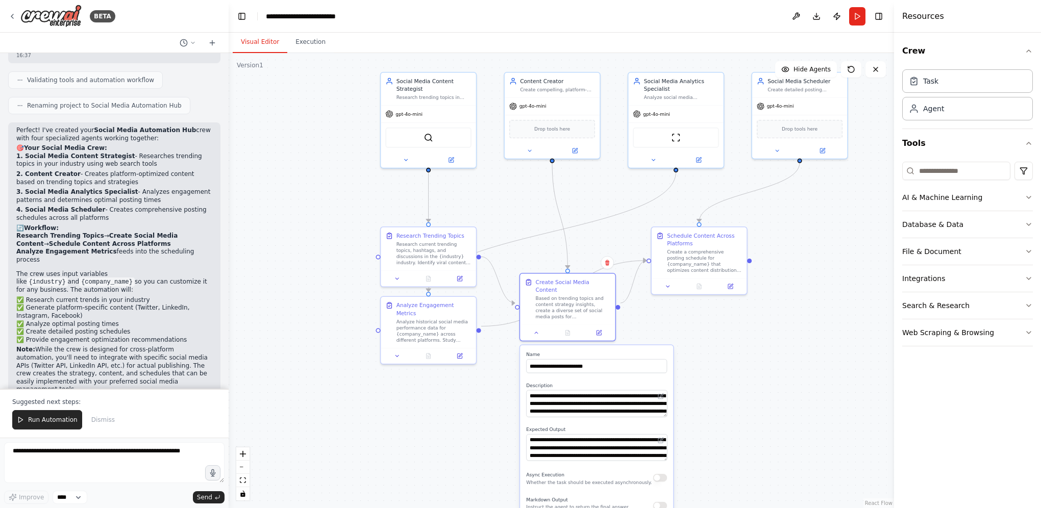
click at [727, 349] on div ".deletable-edge-delete-btn { width: 20px; height: 20px; border: 0px solid #ffff…" at bounding box center [562, 280] width 666 height 455
